Goal: Communication & Community: Answer question/provide support

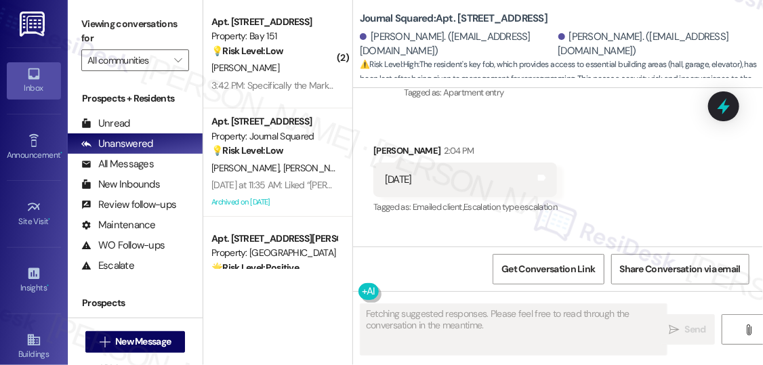
scroll to position [12197, 0]
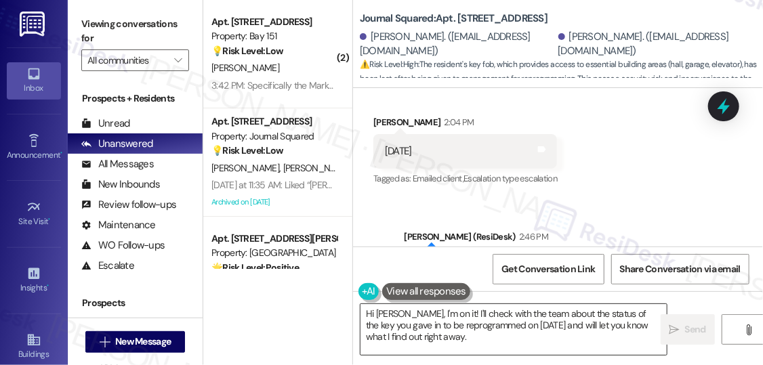
click at [449, 323] on textarea "Hi [PERSON_NAME], I'm on it! I'll check with the team about the status of the k…" at bounding box center [514, 329] width 306 height 51
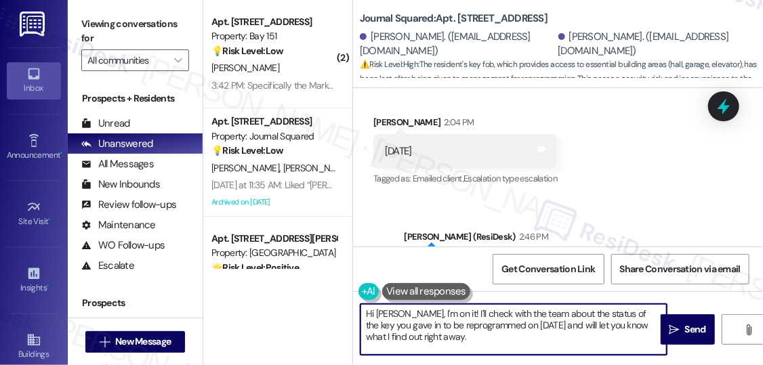
click at [449, 323] on textarea "Hi [PERSON_NAME], I'm on it! I'll check with the team about the status of the k…" at bounding box center [514, 329] width 306 height 51
click at [443, 338] on textarea "Hi [PERSON_NAME], I'm on it! I'll check with the team about the status of the k…" at bounding box center [514, 329] width 306 height 51
drag, startPoint x: 442, startPoint y: 336, endPoint x: 416, endPoint y: 310, distance: 35.9
click at [416, 310] on textarea "Hi [PERSON_NAME], I'm on it! I'll check with the team about the status of the k…" at bounding box center [514, 329] width 306 height 51
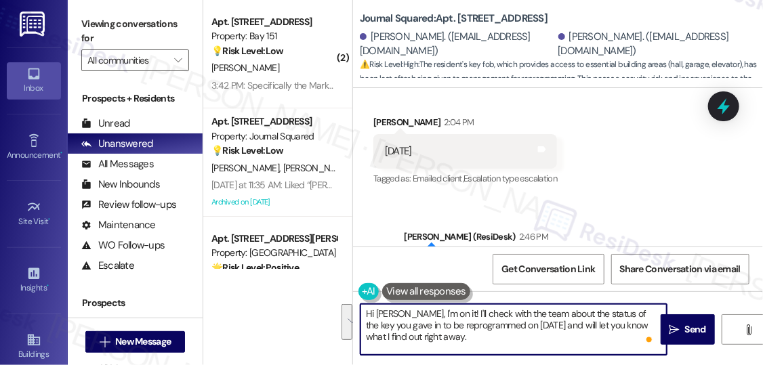
paste textarea "Please let our residents know that his replacement fob has been waiting at our …"
click at [418, 314] on textarea "Hi [PERSON_NAME],Please let our residents know that his replacement fob has bee…" at bounding box center [514, 329] width 306 height 51
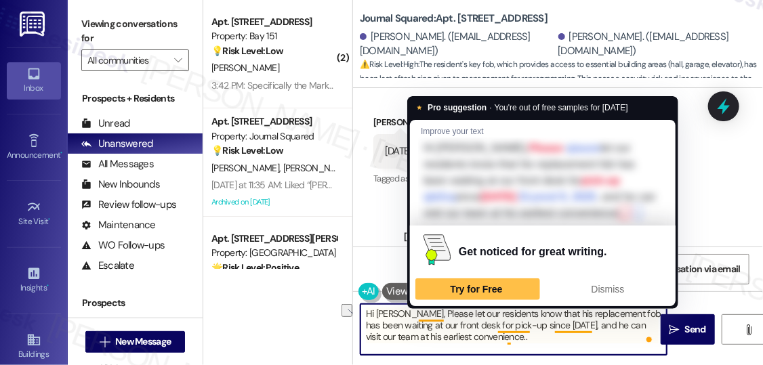
drag, startPoint x: 564, startPoint y: 312, endPoint x: 417, endPoint y: 317, distance: 147.1
click at [417, 317] on textarea "Hi [PERSON_NAME], Please let our residents know that his replacement fob has be…" at bounding box center [514, 329] width 306 height 51
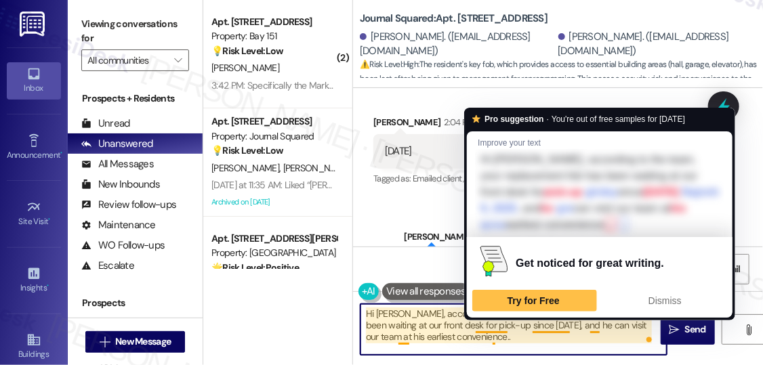
click at [591, 323] on textarea "Hi [PERSON_NAME], according to the team, your replacement fob has been waiting …" at bounding box center [514, 329] width 306 height 51
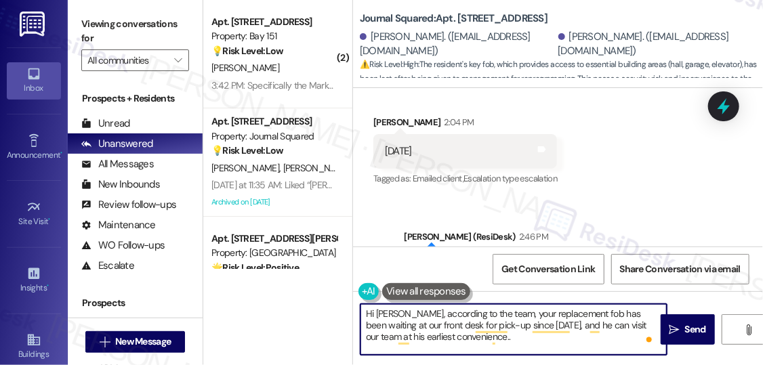
click at [590, 324] on textarea "Hi [PERSON_NAME], according to the team, your replacement fob has been waiting …" at bounding box center [514, 329] width 306 height 51
click at [475, 313] on textarea "Hi [PERSON_NAME], according to the team, your replacement fob has been waiting …" at bounding box center [514, 329] width 306 height 51
click at [484, 336] on textarea "Hi [PERSON_NAME], according to the team, your replacement fob has been waiting …" at bounding box center [514, 329] width 306 height 51
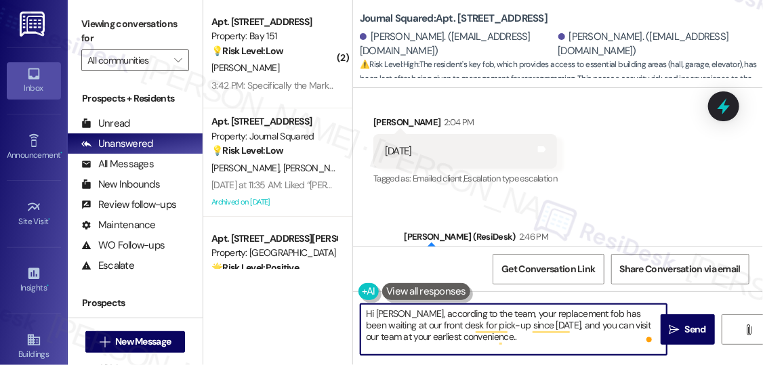
click at [512, 311] on textarea "Hi [PERSON_NAME], according to the team, your replacement fob has been waiting …" at bounding box center [514, 329] width 306 height 51
click at [510, 311] on textarea "Hi [PERSON_NAME], according to the team, your replacement fob has been waiting …" at bounding box center [514, 329] width 306 height 51
click at [481, 319] on textarea "Hi [PERSON_NAME], according to the team, your replacement fob has been waiting …" at bounding box center [514, 329] width 306 height 51
drag, startPoint x: 502, startPoint y: 314, endPoint x: 418, endPoint y: 315, distance: 84.7
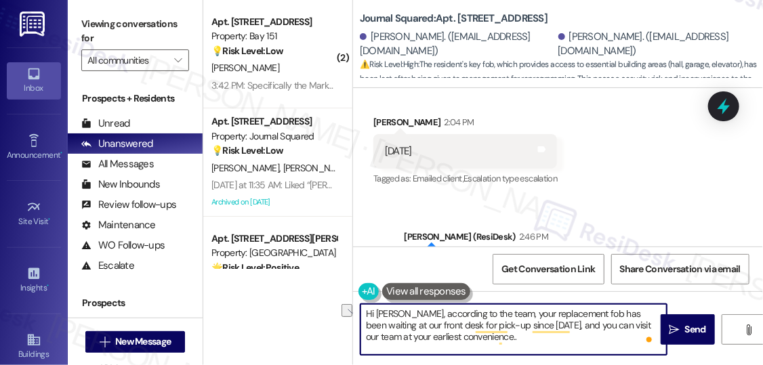
click at [418, 315] on textarea "Hi [PERSON_NAME], according to the team, your replacement fob has been waiting …" at bounding box center [514, 329] width 306 height 51
click at [442, 315] on textarea "Hi [PERSON_NAME], according to the team, your replacement fob has been waiting …" at bounding box center [514, 329] width 306 height 51
drag, startPoint x: 471, startPoint y: 311, endPoint x: 418, endPoint y: 317, distance: 53.1
click at [418, 317] on textarea "Hi [PERSON_NAME], according to the team, your replacement fob has been waiting …" at bounding box center [514, 329] width 306 height 51
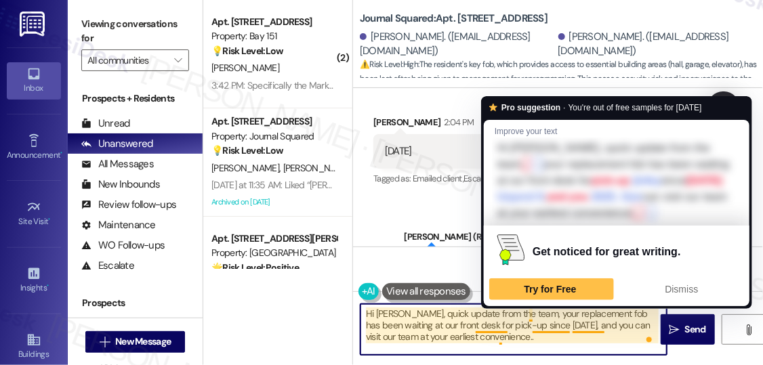
click at [531, 311] on textarea "Hi [PERSON_NAME], quick update from the team, your replacement fob has been wai…" at bounding box center [514, 329] width 306 height 51
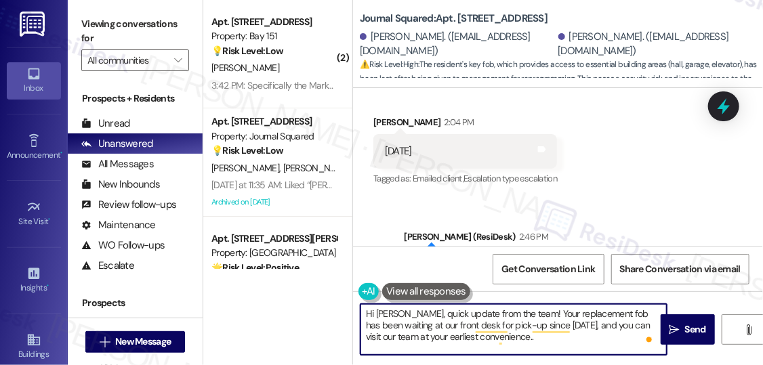
click at [436, 332] on textarea "Hi [PERSON_NAME], quick update from the team! Your replacement fob has been wai…" at bounding box center [514, 329] width 306 height 51
click at [437, 331] on textarea "Hi [PERSON_NAME], quick update from the team! Your replacement fob has been wai…" at bounding box center [514, 329] width 306 height 51
click at [470, 320] on textarea "Hi [PERSON_NAME], quick update from the team! Your replacement fob has been wai…" at bounding box center [514, 329] width 306 height 51
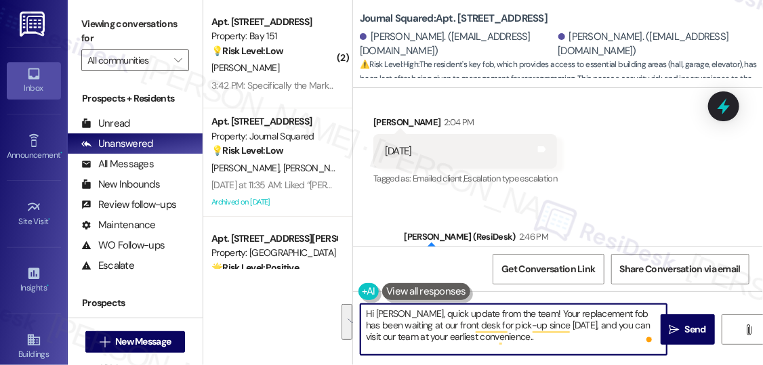
click at [470, 320] on textarea "Hi [PERSON_NAME], quick update from the team! Your replacement fob has been wai…" at bounding box center [514, 329] width 306 height 51
click at [549, 319] on textarea "Hi [PERSON_NAME], quick update from the team! Your replacement fob has been wai…" at bounding box center [514, 329] width 306 height 51
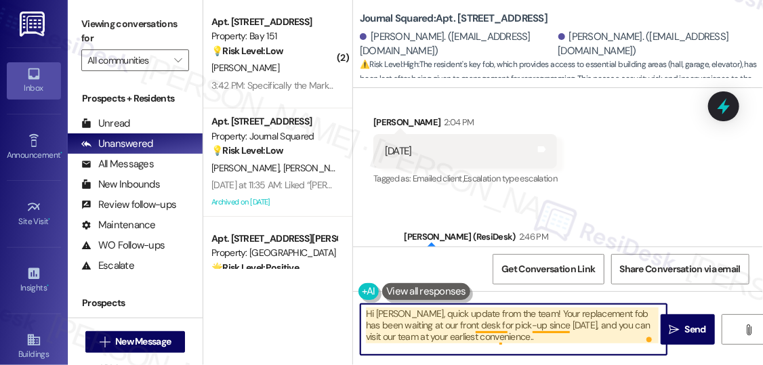
click at [549, 328] on textarea "Hi [PERSON_NAME], quick update from the team! Your replacement fob has been wai…" at bounding box center [514, 329] width 306 height 51
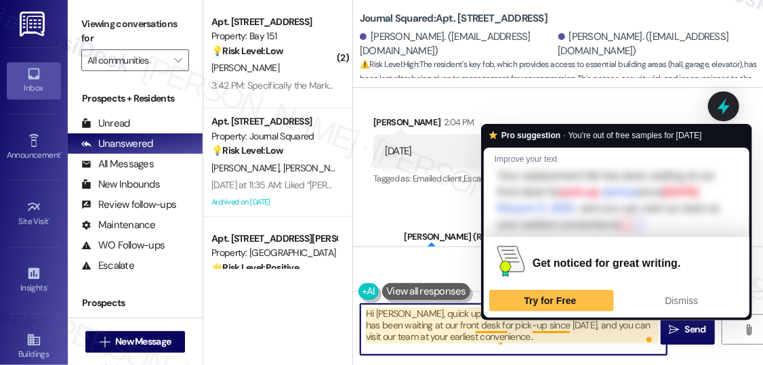
click at [426, 330] on textarea "Hi [PERSON_NAME], quick update from the team! Your replacement fob has been wai…" at bounding box center [514, 329] width 306 height 51
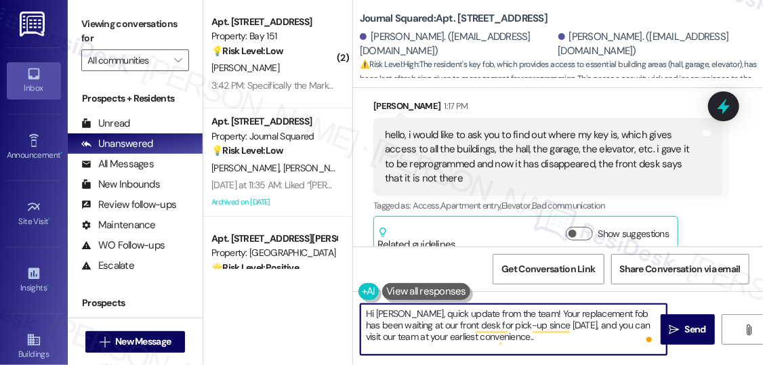
scroll to position [11817, 0]
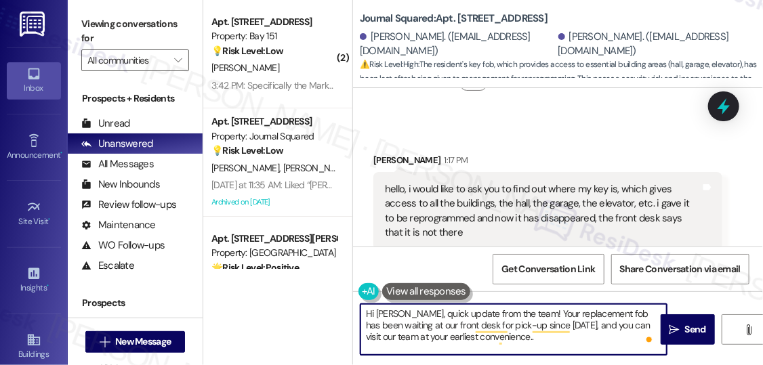
click at [536, 182] on div "hello, i would like to ask you to find out where my key is, which gives access …" at bounding box center [543, 211] width 316 height 58
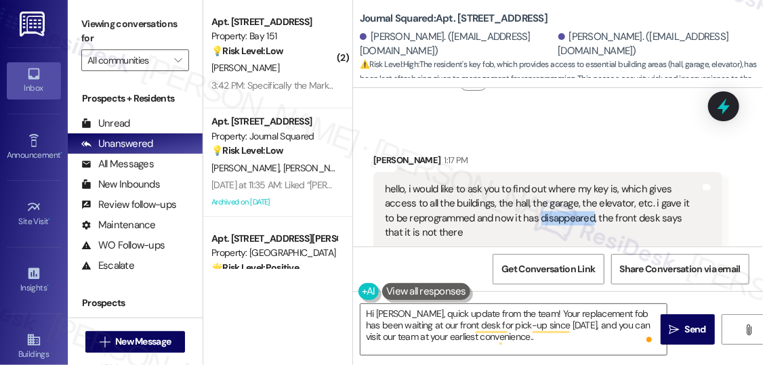
click at [536, 182] on div "hello, i would like to ask you to find out where my key is, which gives access …" at bounding box center [543, 211] width 316 height 58
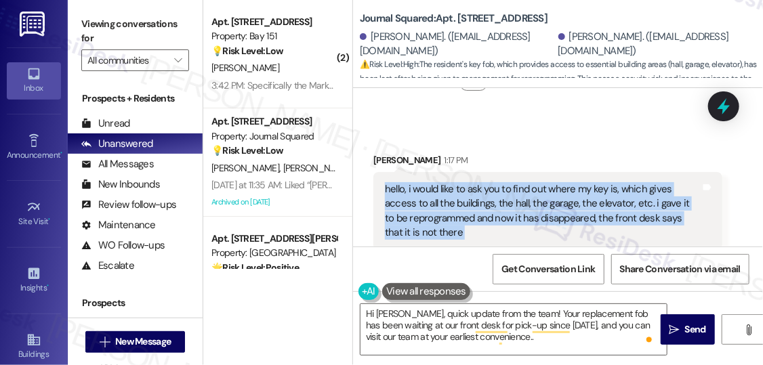
click at [536, 182] on div "hello, i would like to ask you to find out where my key is, which gives access …" at bounding box center [543, 211] width 316 height 58
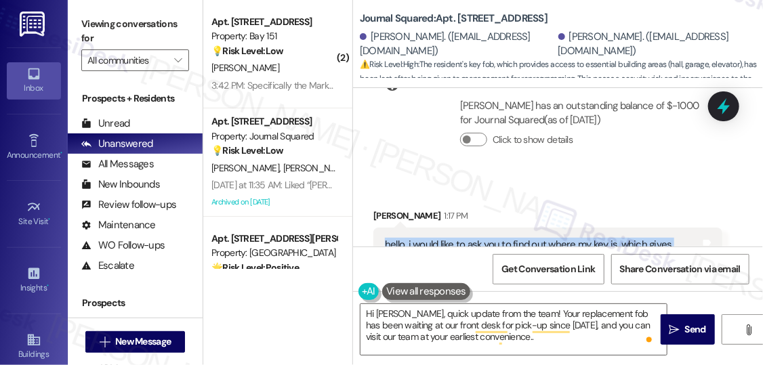
scroll to position [11763, 0]
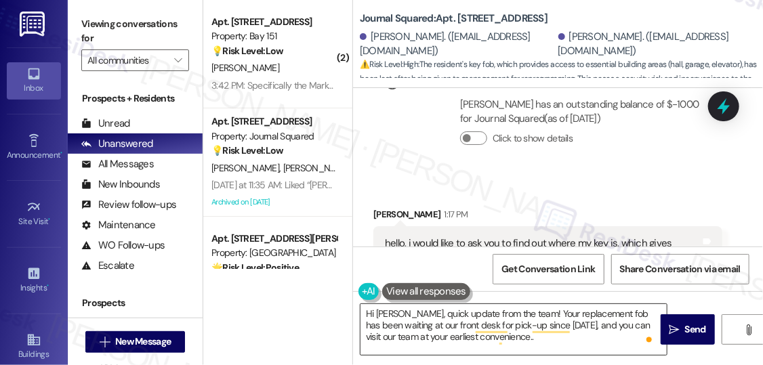
click at [367, 332] on textarea "Hi [PERSON_NAME], quick update from the team! Your replacement fob has been wai…" at bounding box center [514, 329] width 306 height 51
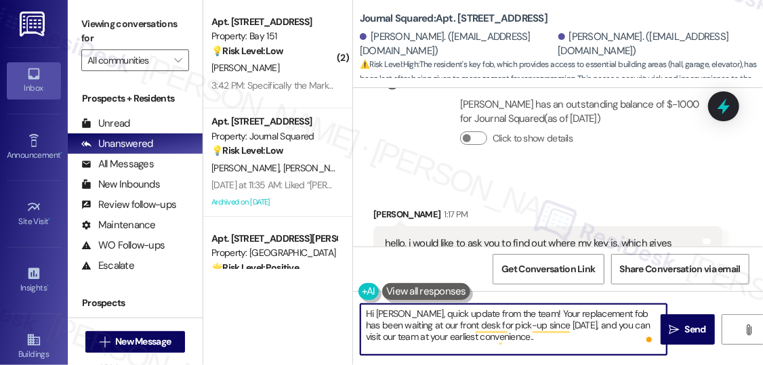
click at [367, 332] on textarea "Hi [PERSON_NAME], quick update from the team! Your replacement fob has been wai…" at bounding box center [514, 329] width 306 height 51
click at [488, 333] on textarea "Hi [PERSON_NAME], quick update from the team! Your replacement fob has been wai…" at bounding box center [514, 329] width 306 height 51
click at [489, 333] on textarea "Hi [PERSON_NAME], quick update from the team! Your replacement fob has been wai…" at bounding box center [514, 329] width 306 height 51
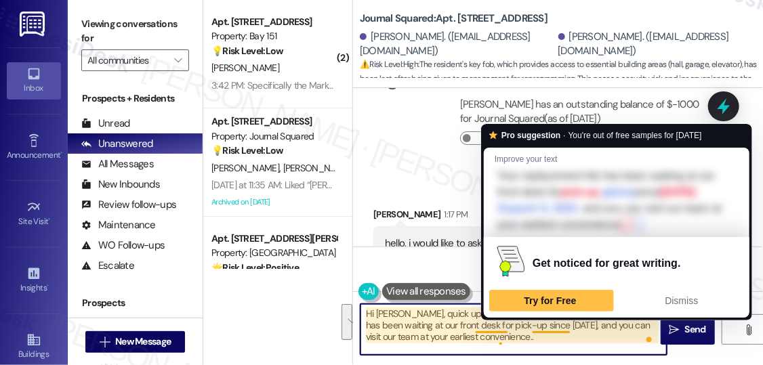
click at [540, 321] on textarea "Hi [PERSON_NAME], quick update from the team! Your replacement fob has been wai…" at bounding box center [514, 329] width 306 height 51
click at [542, 338] on textarea "Hi [PERSON_NAME], quick update from the team! Your replacement fob has been wai…" at bounding box center [514, 329] width 306 height 51
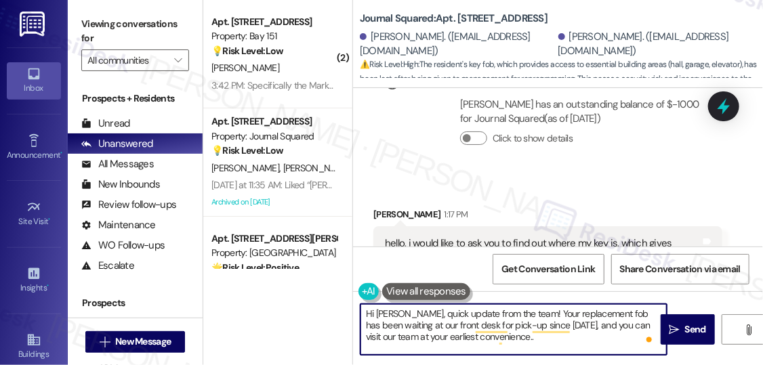
click at [378, 336] on textarea "Hi [PERSON_NAME], quick update from the team! Your replacement fob has been wai…" at bounding box center [514, 329] width 306 height 51
click at [521, 342] on textarea "Hi [PERSON_NAME], quick update from the team! Your replacement fob has been wai…" at bounding box center [514, 329] width 306 height 51
click at [521, 340] on textarea "Hi [PERSON_NAME], quick update from the team! Your replacement fob has been wai…" at bounding box center [514, 329] width 306 height 51
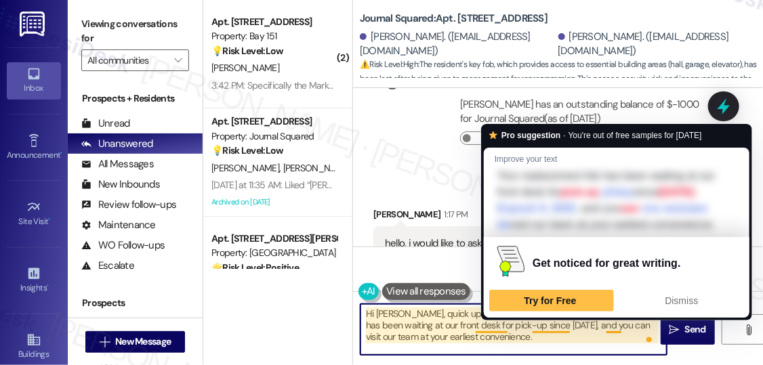
click at [423, 321] on textarea "Hi [PERSON_NAME], quick update from the team! Your replacement fob has been wai…" at bounding box center [514, 329] width 306 height 51
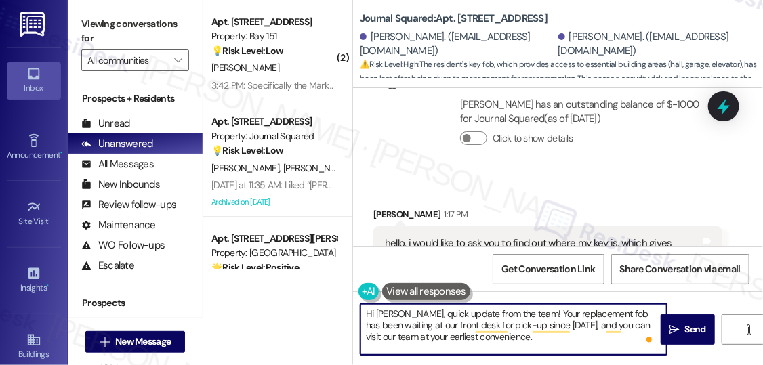
click at [423, 321] on textarea "Hi [PERSON_NAME], quick update from the team! Your replacement fob has been wai…" at bounding box center [514, 329] width 306 height 51
click at [528, 331] on textarea "Hi [PERSON_NAME], quick update from the team! Your replacement fob has been wai…" at bounding box center [514, 329] width 306 height 51
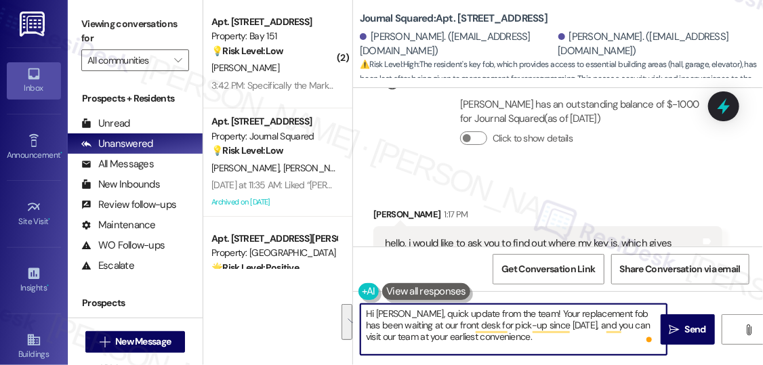
type textarea "Hi [PERSON_NAME], quick update from the team! Your replacement fob has been wai…"
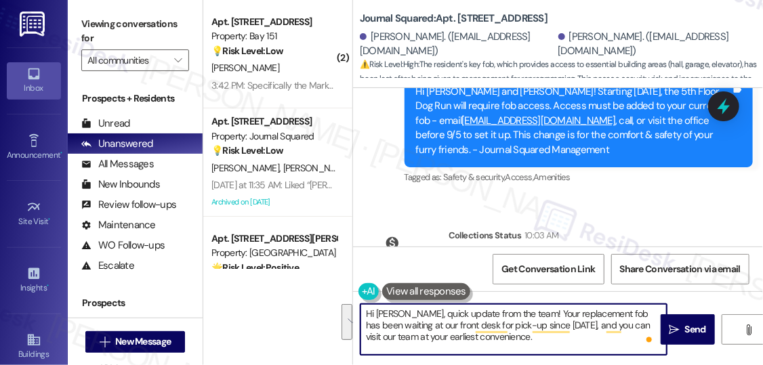
scroll to position [11600, 0]
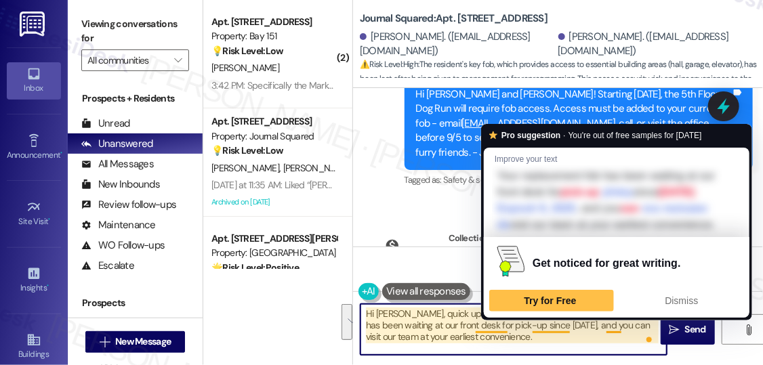
click at [530, 334] on textarea "Hi [PERSON_NAME], quick update from the team! Your replacement fob has been wai…" at bounding box center [514, 329] width 306 height 51
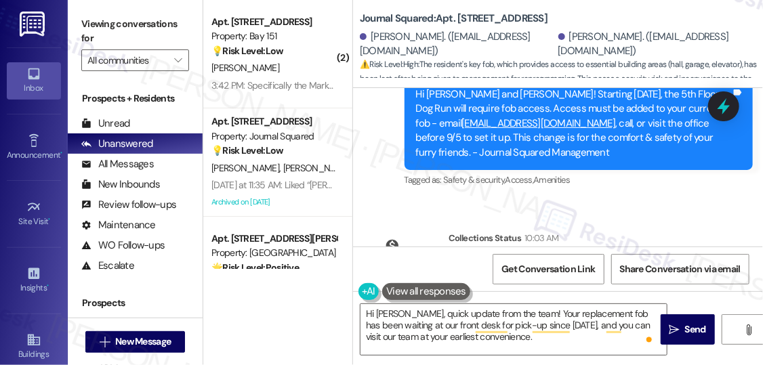
click at [677, 312] on div "Hi [PERSON_NAME], quick update from the team! Your replacement fob has been wai…" at bounding box center [558, 342] width 410 height 102
click at [677, 325] on span " Send" at bounding box center [688, 330] width 43 height 14
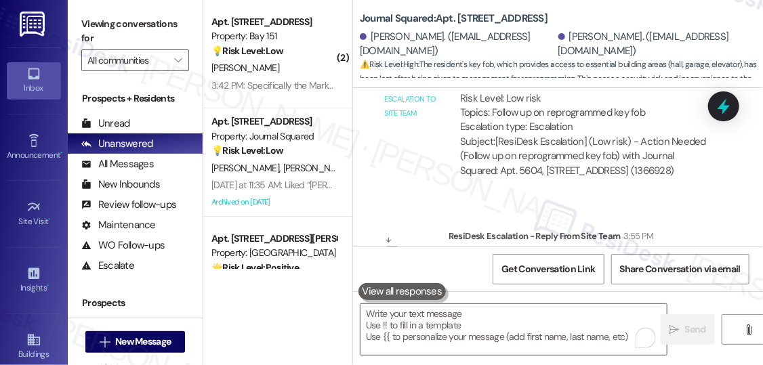
scroll to position [12690, 0]
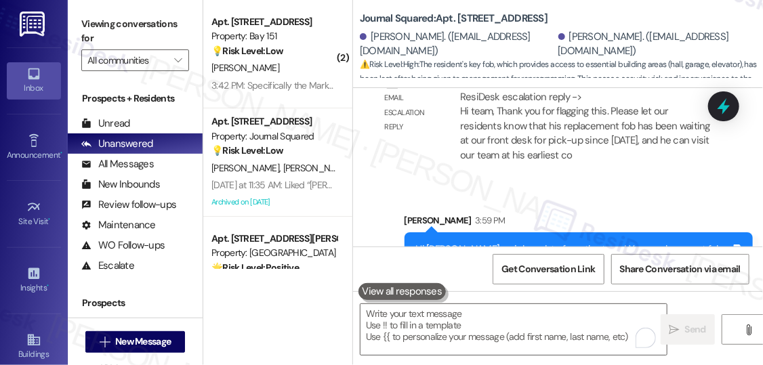
click at [502, 232] on div "Hi [PERSON_NAME], quick update from the team! Your replacement fob has been wai…" at bounding box center [579, 264] width 349 height 64
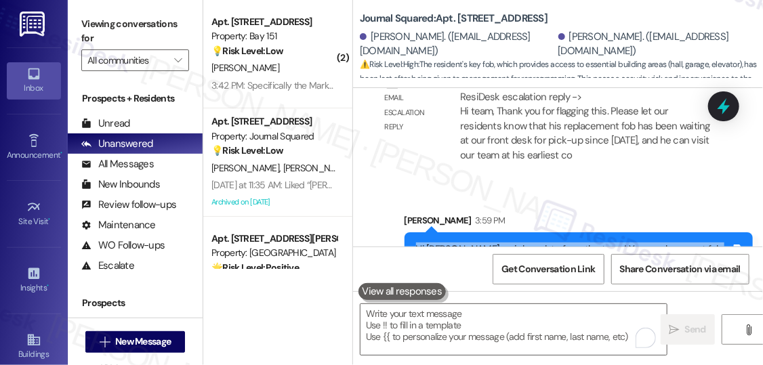
click at [502, 232] on div "Hi [PERSON_NAME], quick update from the team! Your replacement fob has been wai…" at bounding box center [579, 264] width 349 height 64
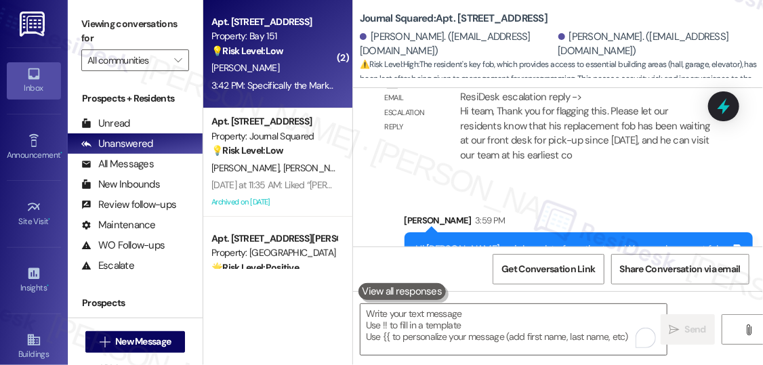
click at [237, 60] on div "[PERSON_NAME]" at bounding box center [274, 68] width 128 height 17
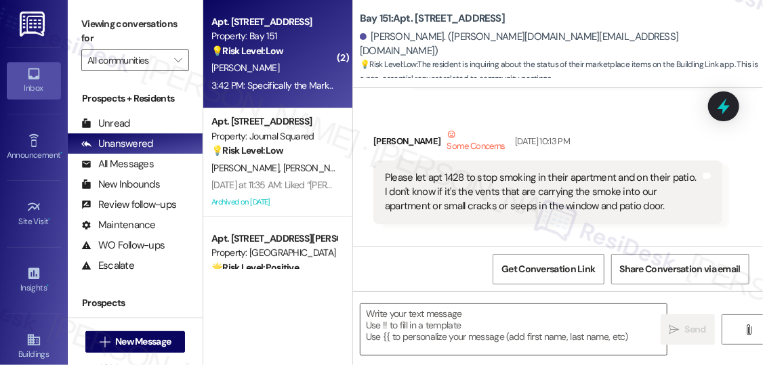
type textarea "Fetching suggested responses. Please feel free to read through the conversation…"
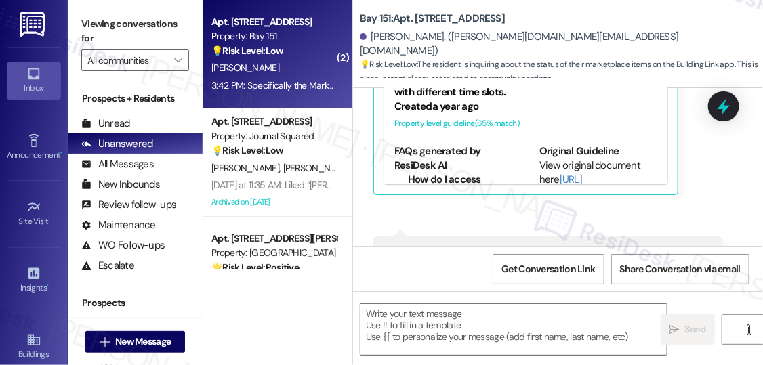
scroll to position [11028, 0]
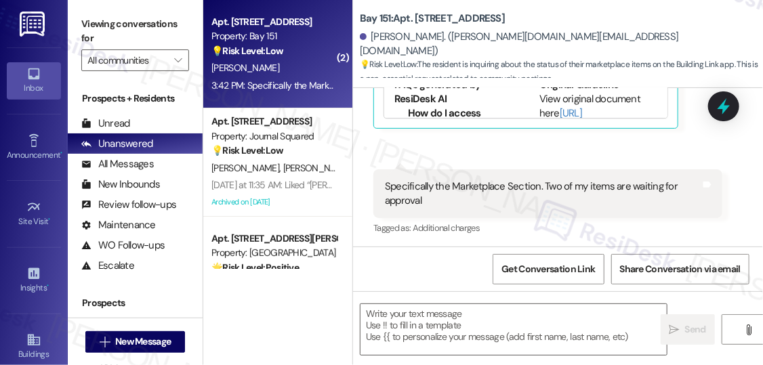
click at [540, 183] on div "Specifically the Marketplace Section. Two of my items are waiting for approval" at bounding box center [543, 194] width 316 height 29
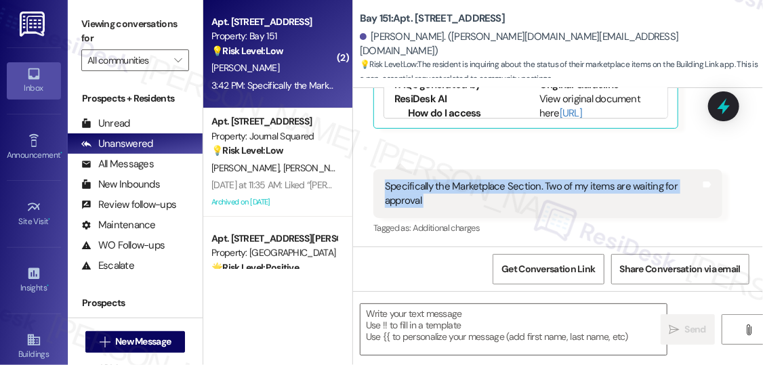
click at [540, 183] on div "Specifically the Marketplace Section. Two of my items are waiting for approval" at bounding box center [543, 194] width 316 height 29
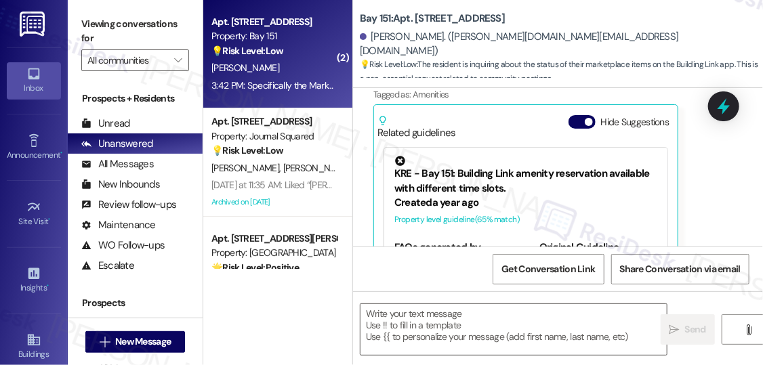
scroll to position [10756, 0]
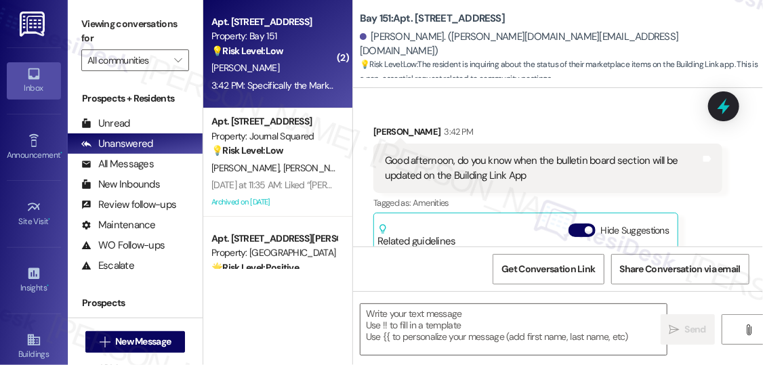
click at [490, 165] on div "Good afternoon, do you know when the bulletin board section will be updated on …" at bounding box center [543, 168] width 316 height 29
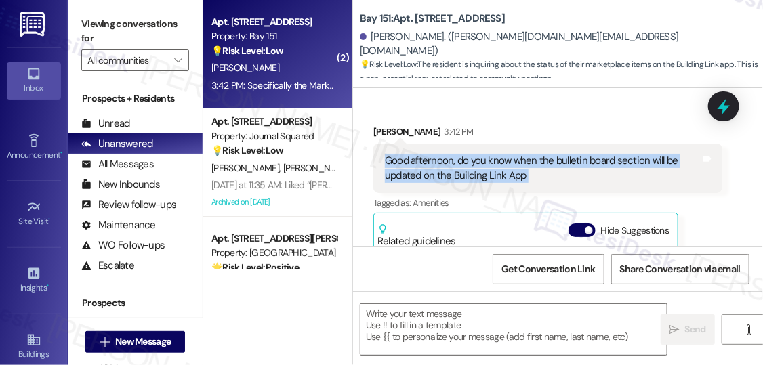
click at [490, 165] on div "Good afternoon, do you know when the bulletin board section will be updated on …" at bounding box center [543, 168] width 316 height 29
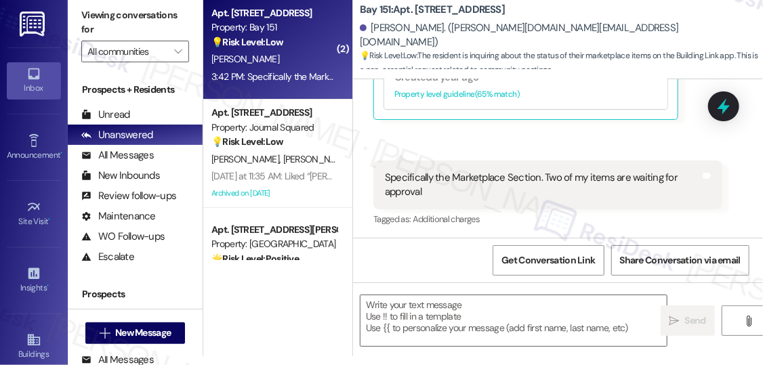
scroll to position [11, 0]
